Goal: Task Accomplishment & Management: Use online tool/utility

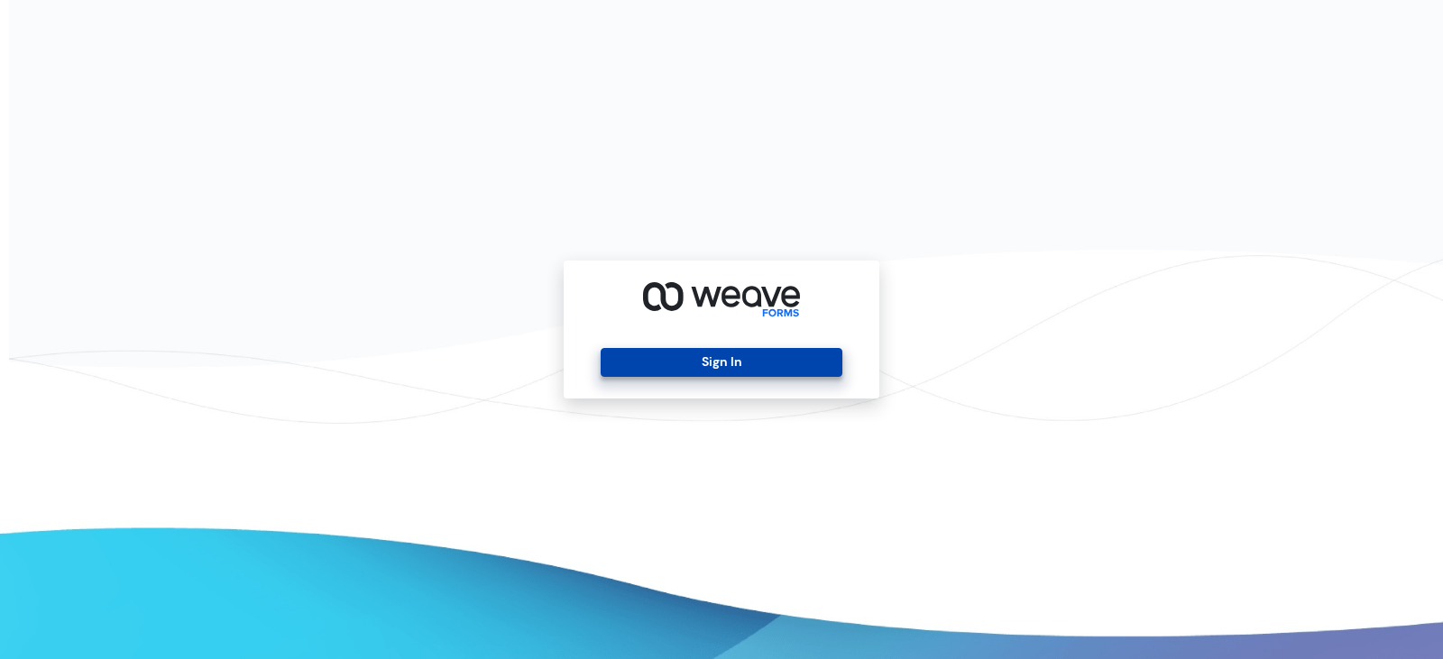
click at [727, 350] on button "Sign In" at bounding box center [721, 362] width 241 height 29
